Goal: Transaction & Acquisition: Book appointment/travel/reservation

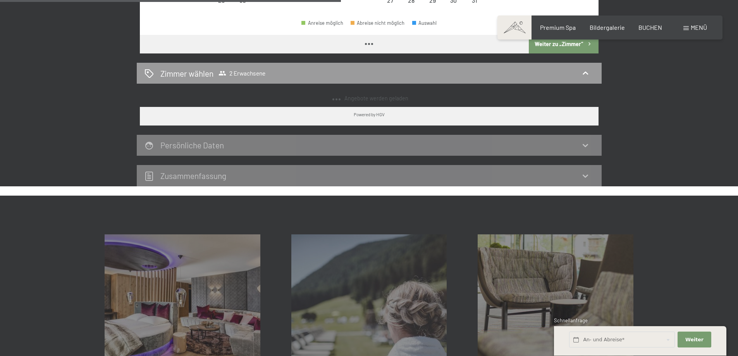
scroll to position [363, 0]
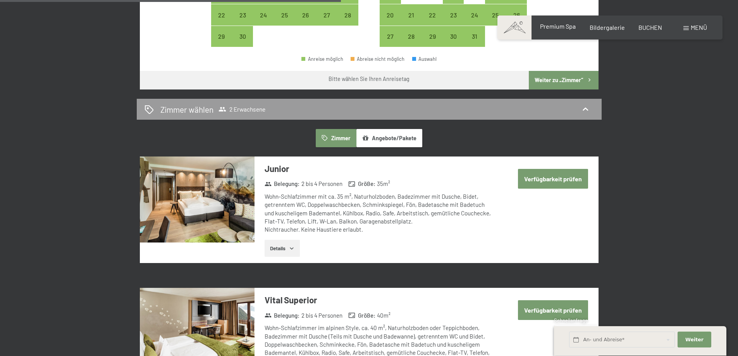
click at [554, 27] on span "Premium Spa" at bounding box center [558, 25] width 36 height 7
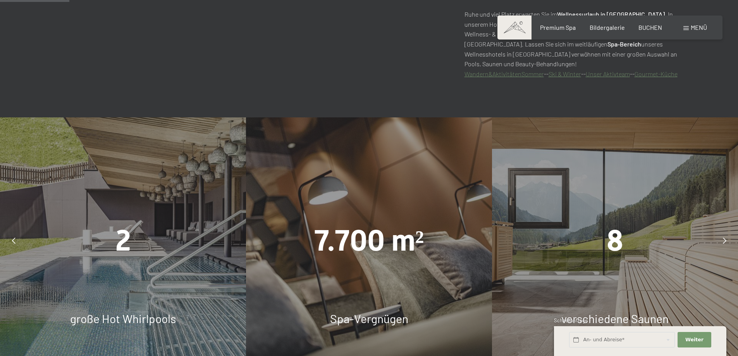
scroll to position [542, 0]
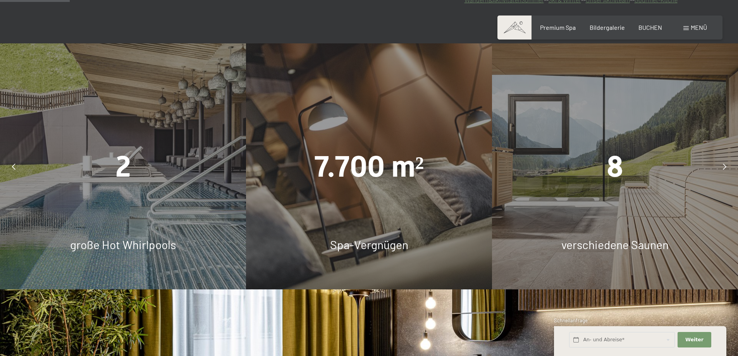
click at [341, 224] on div "7.700 m² Spa-Vergnügen" at bounding box center [369, 166] width 246 height 246
click at [346, 175] on span "7.700 m²" at bounding box center [369, 167] width 110 height 34
click at [126, 226] on div "2 große Hot Whirlpools" at bounding box center [123, 166] width 246 height 246
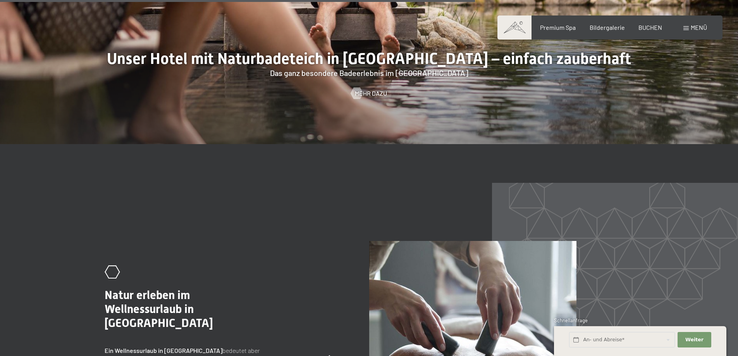
scroll to position [3410, 0]
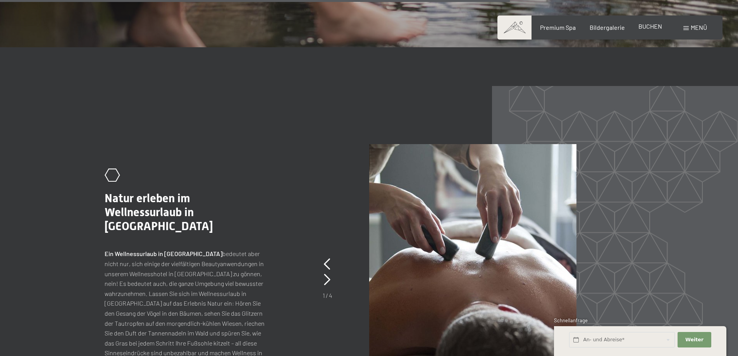
click at [651, 28] on span "BUCHEN" at bounding box center [651, 25] width 24 height 7
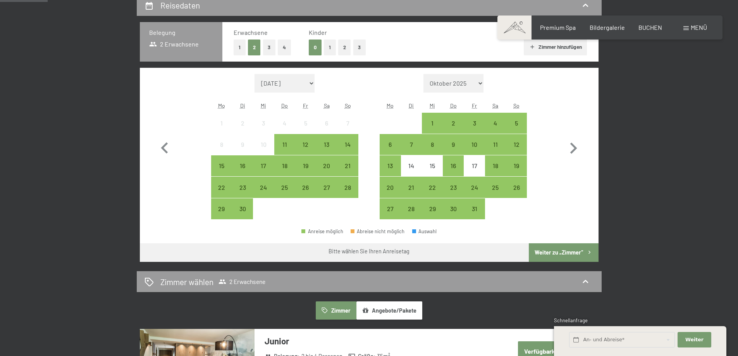
scroll to position [194, 0]
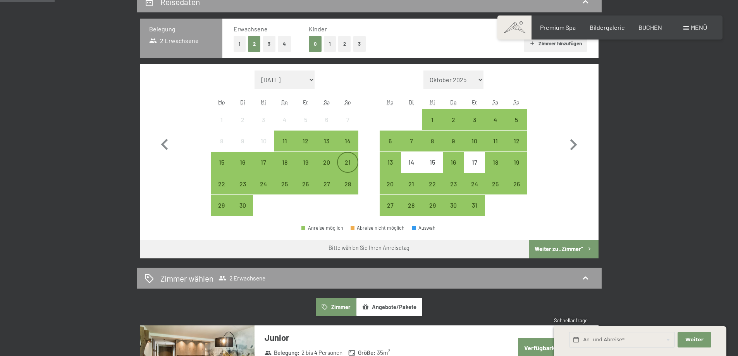
click at [349, 164] on div "21" at bounding box center [347, 168] width 19 height 19
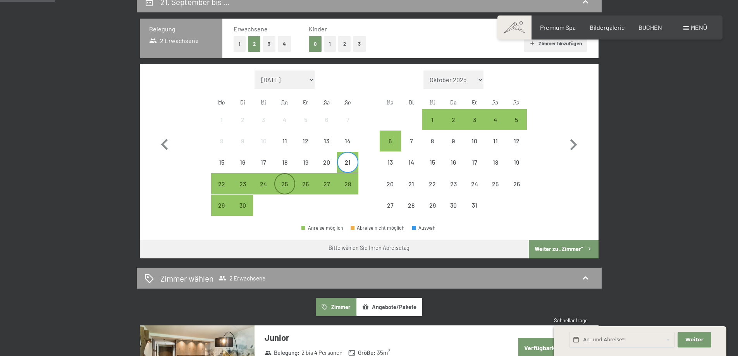
click at [281, 186] on div "25" at bounding box center [284, 190] width 19 height 19
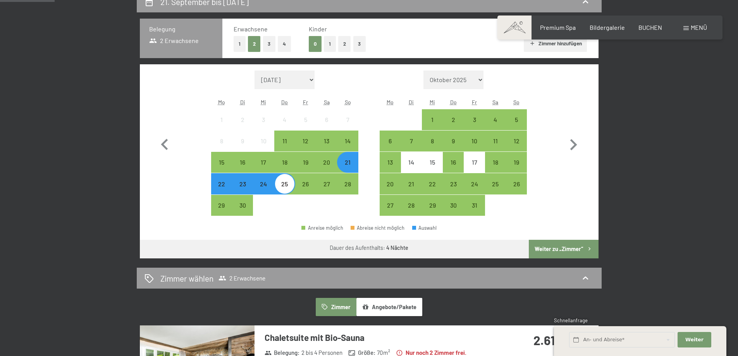
click at [563, 247] on button "Weiter zu „Zimmer“" at bounding box center [563, 249] width 69 height 19
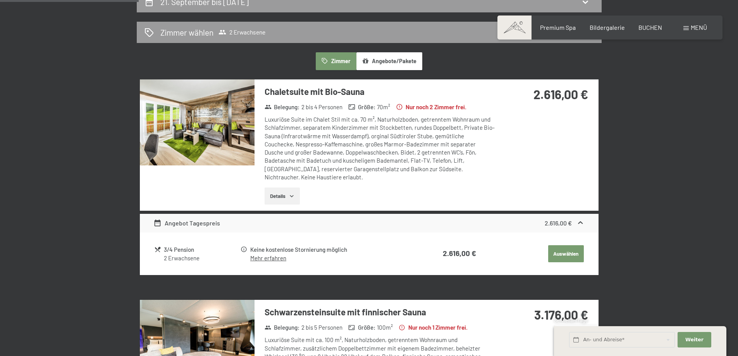
scroll to position [185, 0]
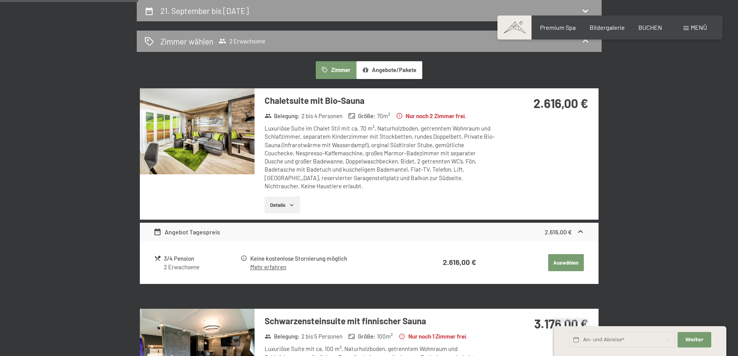
click at [290, 201] on button "Details" at bounding box center [282, 204] width 35 height 17
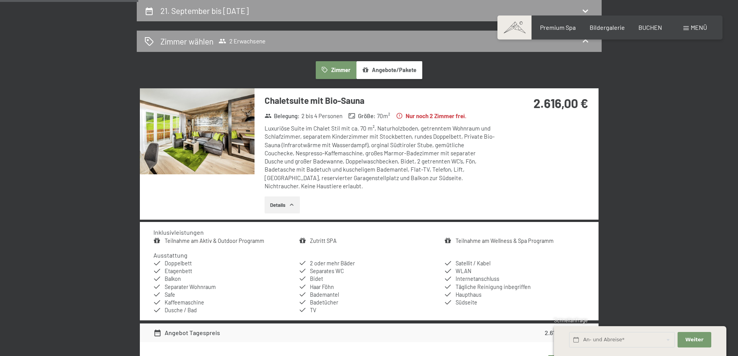
click at [233, 133] on img at bounding box center [197, 131] width 115 height 86
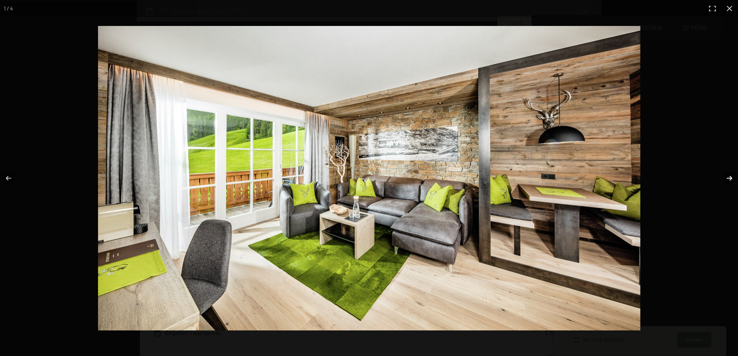
click at [728, 177] on button "button" at bounding box center [724, 178] width 27 height 39
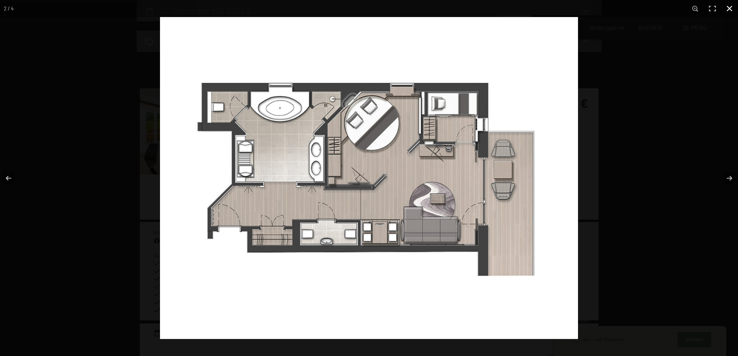
click at [726, 5] on button "button" at bounding box center [729, 8] width 17 height 17
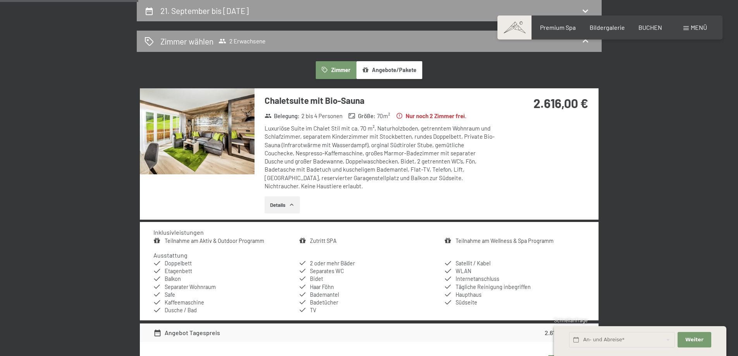
click at [407, 67] on button "Angebote/Pakete" at bounding box center [389, 70] width 66 height 18
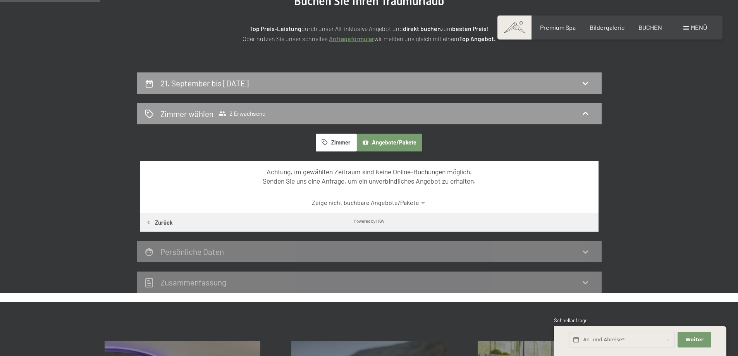
scroll to position [0, 0]
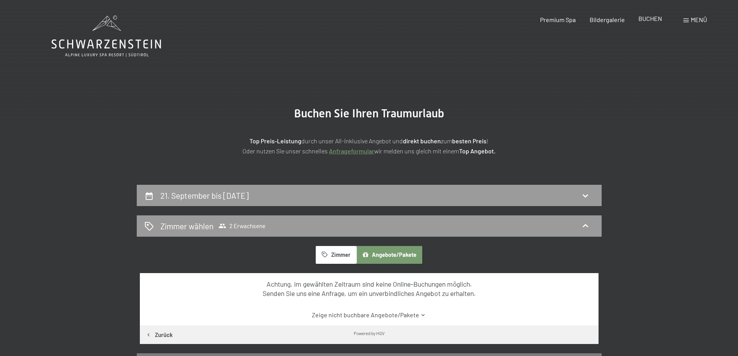
click at [652, 21] on span "BUCHEN" at bounding box center [651, 18] width 24 height 7
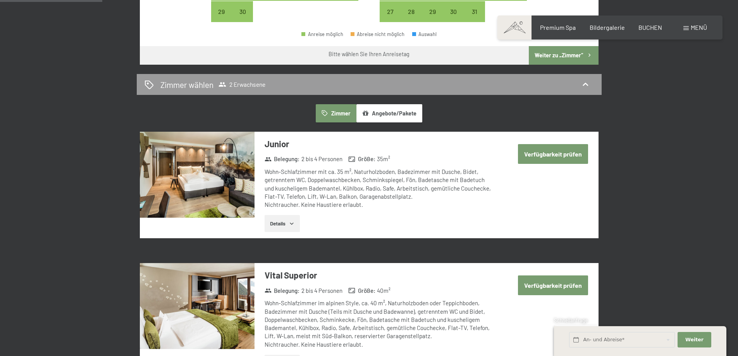
scroll to position [232, 0]
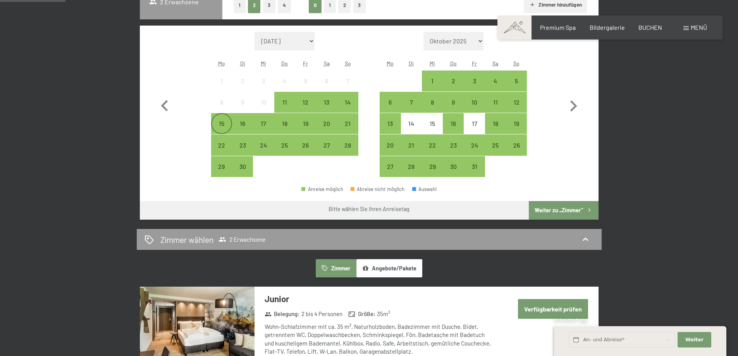
click at [221, 122] on div "15" at bounding box center [221, 130] width 19 height 19
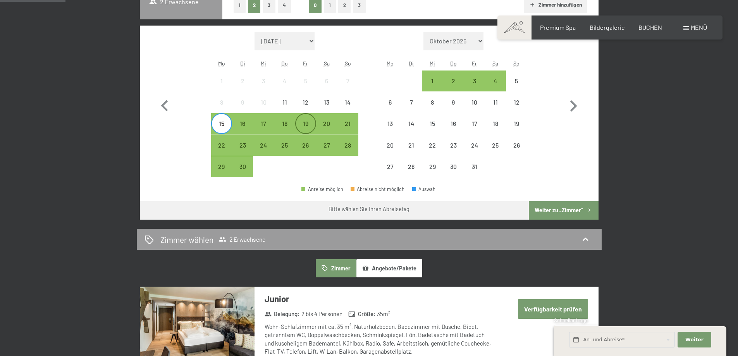
click at [312, 123] on div "19" at bounding box center [305, 130] width 19 height 19
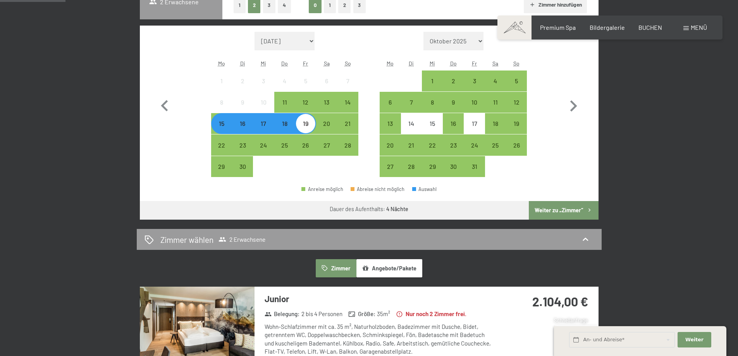
click at [558, 204] on button "Weiter zu „Zimmer“" at bounding box center [563, 210] width 69 height 19
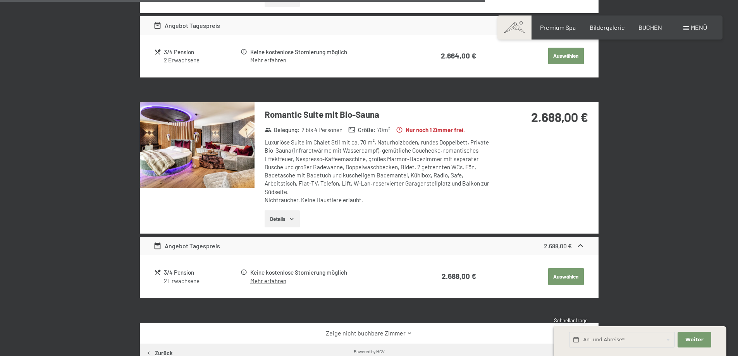
scroll to position [1279, 0]
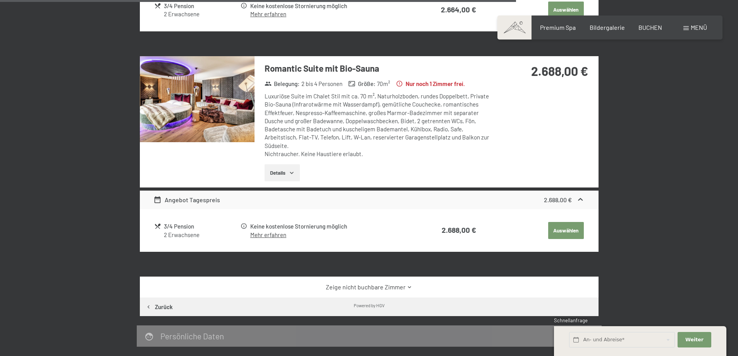
click at [209, 112] on img at bounding box center [197, 99] width 115 height 86
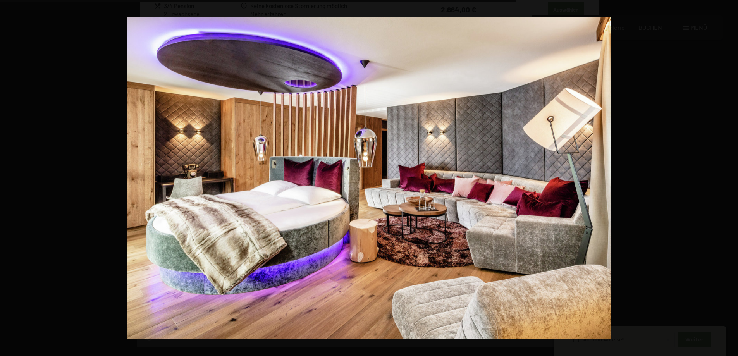
click at [728, 177] on button "button" at bounding box center [724, 178] width 27 height 39
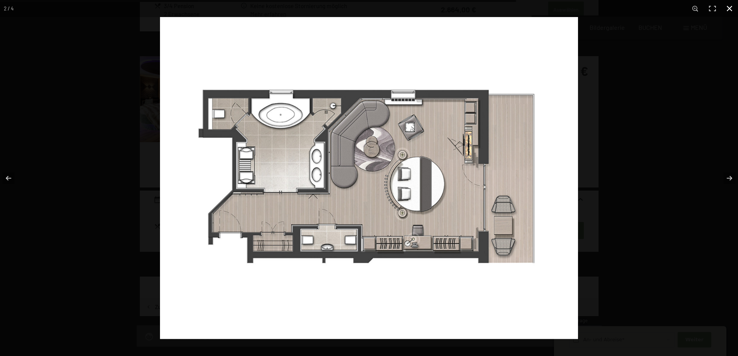
click at [728, 7] on button "button" at bounding box center [729, 8] width 17 height 17
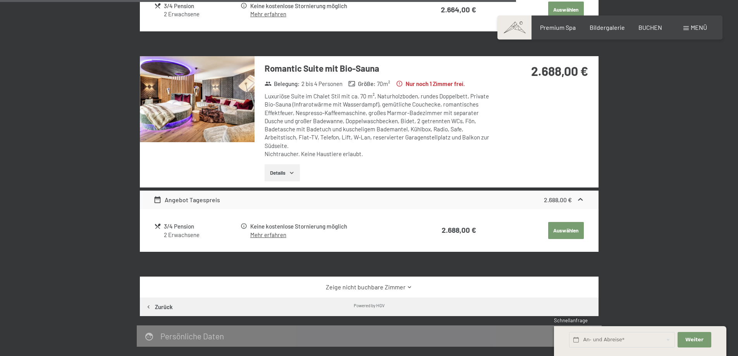
click at [230, 115] on img at bounding box center [197, 99] width 115 height 86
click at [0, 0] on button "button" at bounding box center [0, 0] width 0 height 0
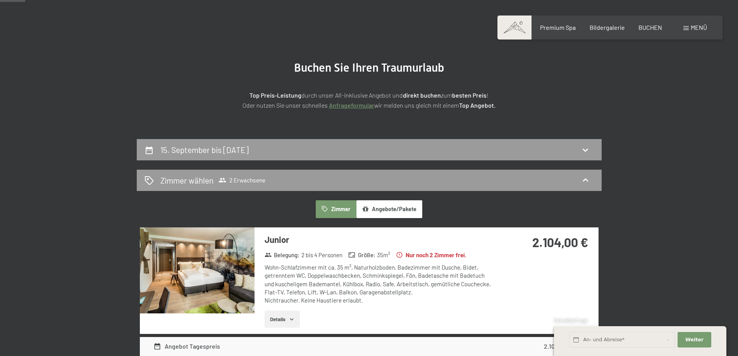
scroll to position [116, 0]
